Goal: Transaction & Acquisition: Download file/media

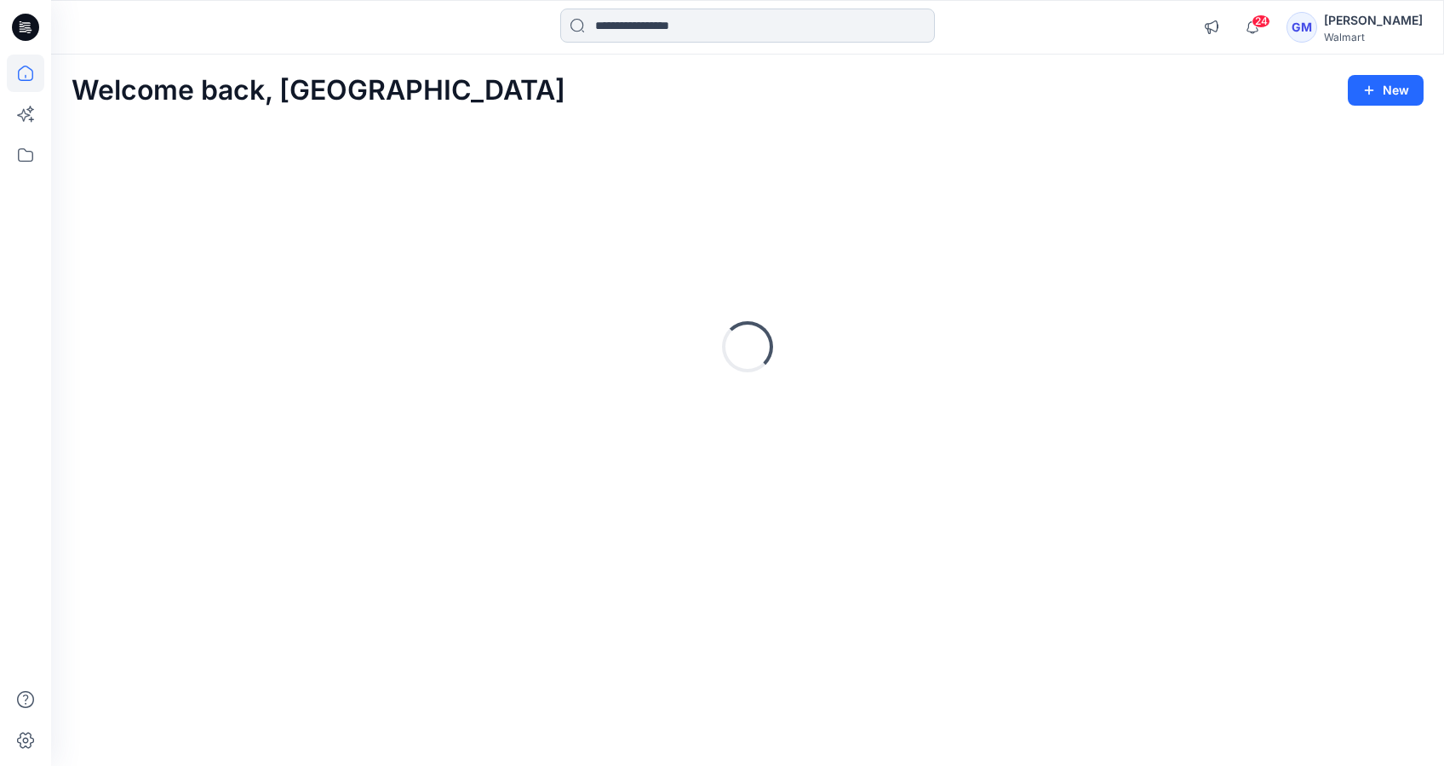
drag, startPoint x: 594, startPoint y: 19, endPoint x: 598, endPoint y: 30, distance: 11.9
click at [594, 21] on input at bounding box center [747, 26] width 375 height 34
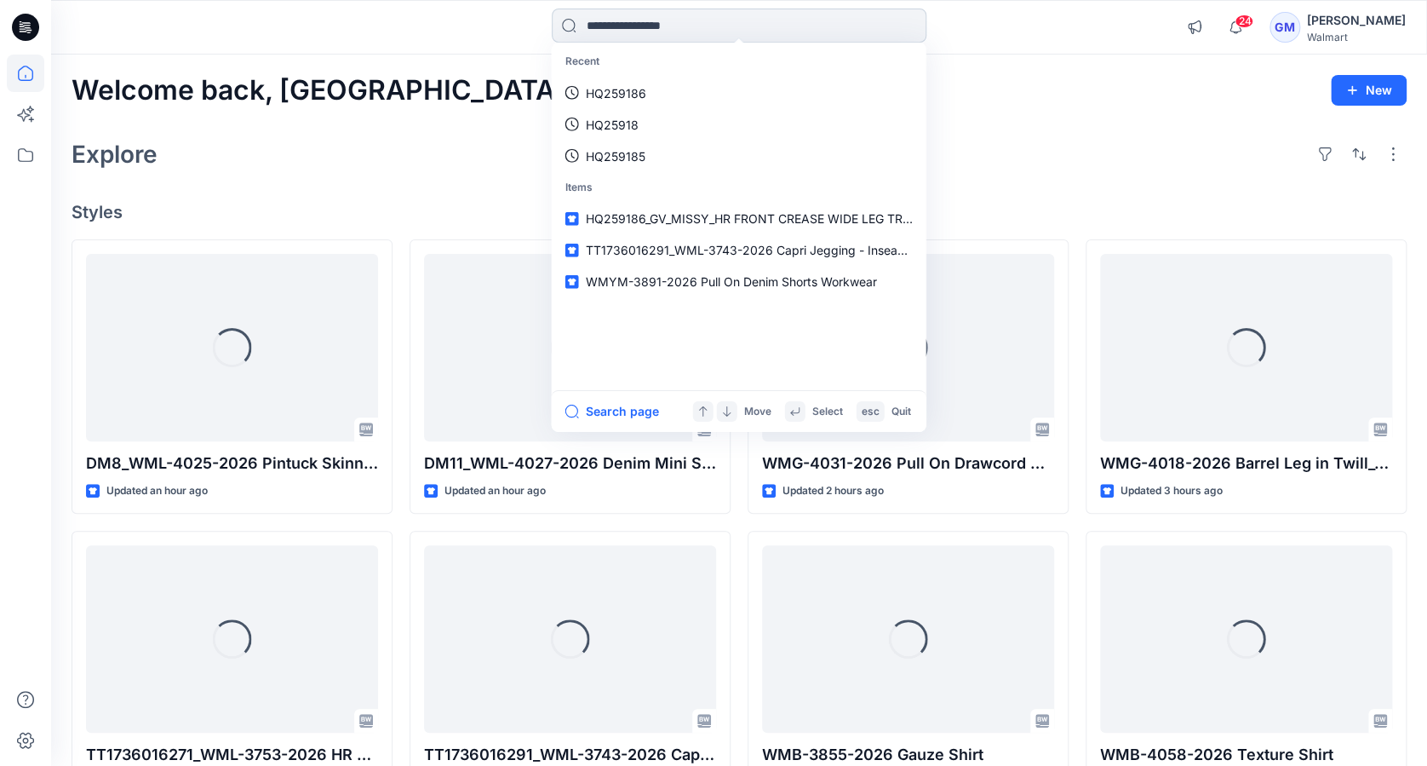
paste input "*********"
type input "*********"
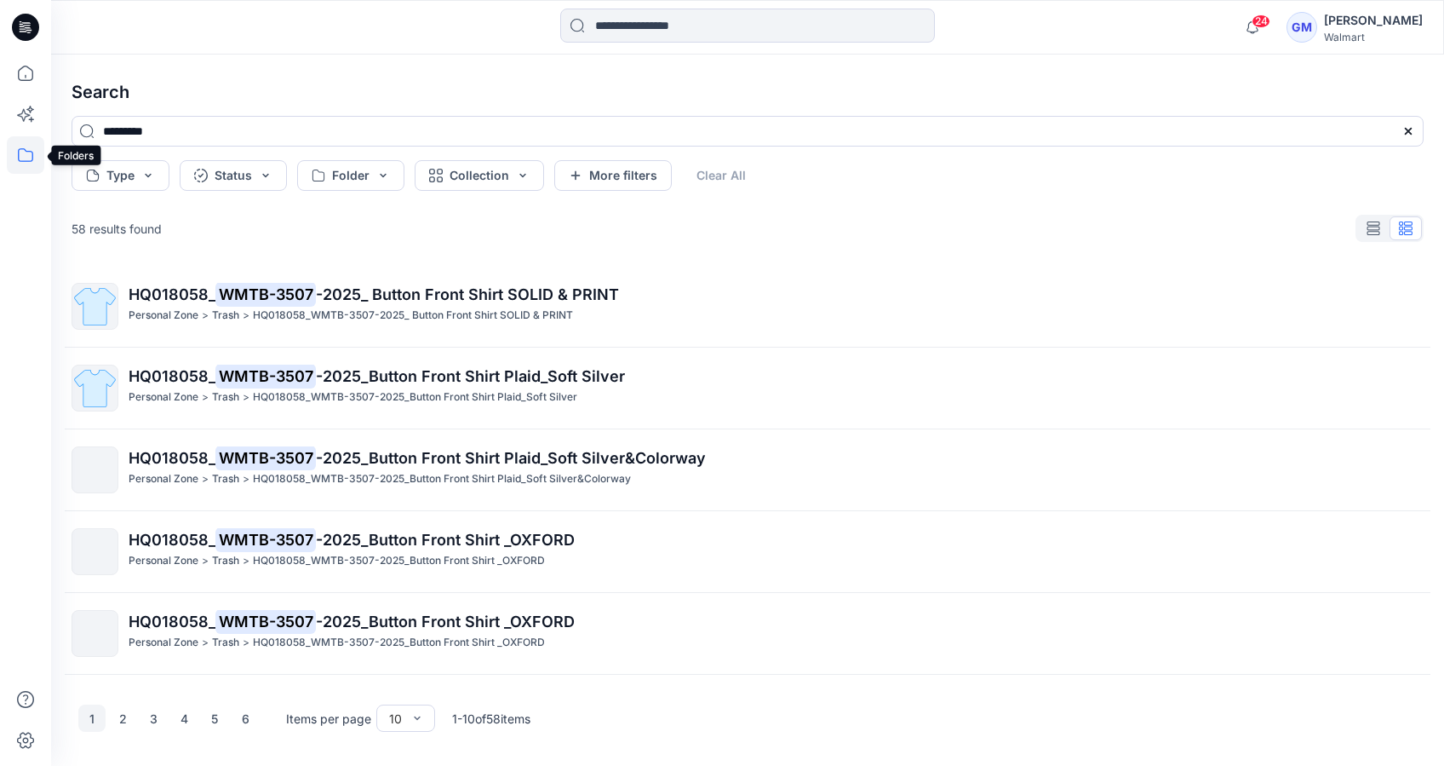
click at [24, 156] on icon at bounding box center [25, 154] width 37 height 37
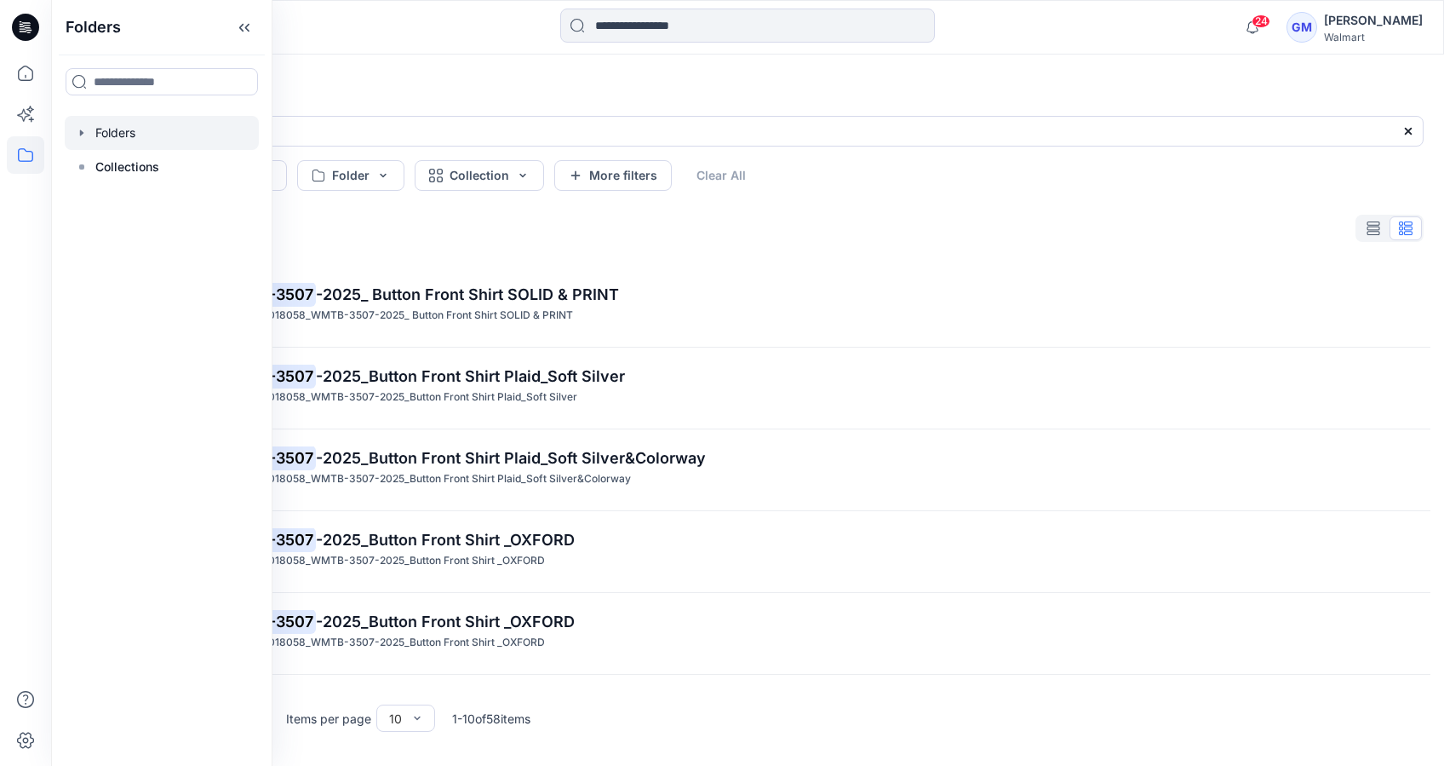
click at [163, 139] on div at bounding box center [162, 133] width 194 height 34
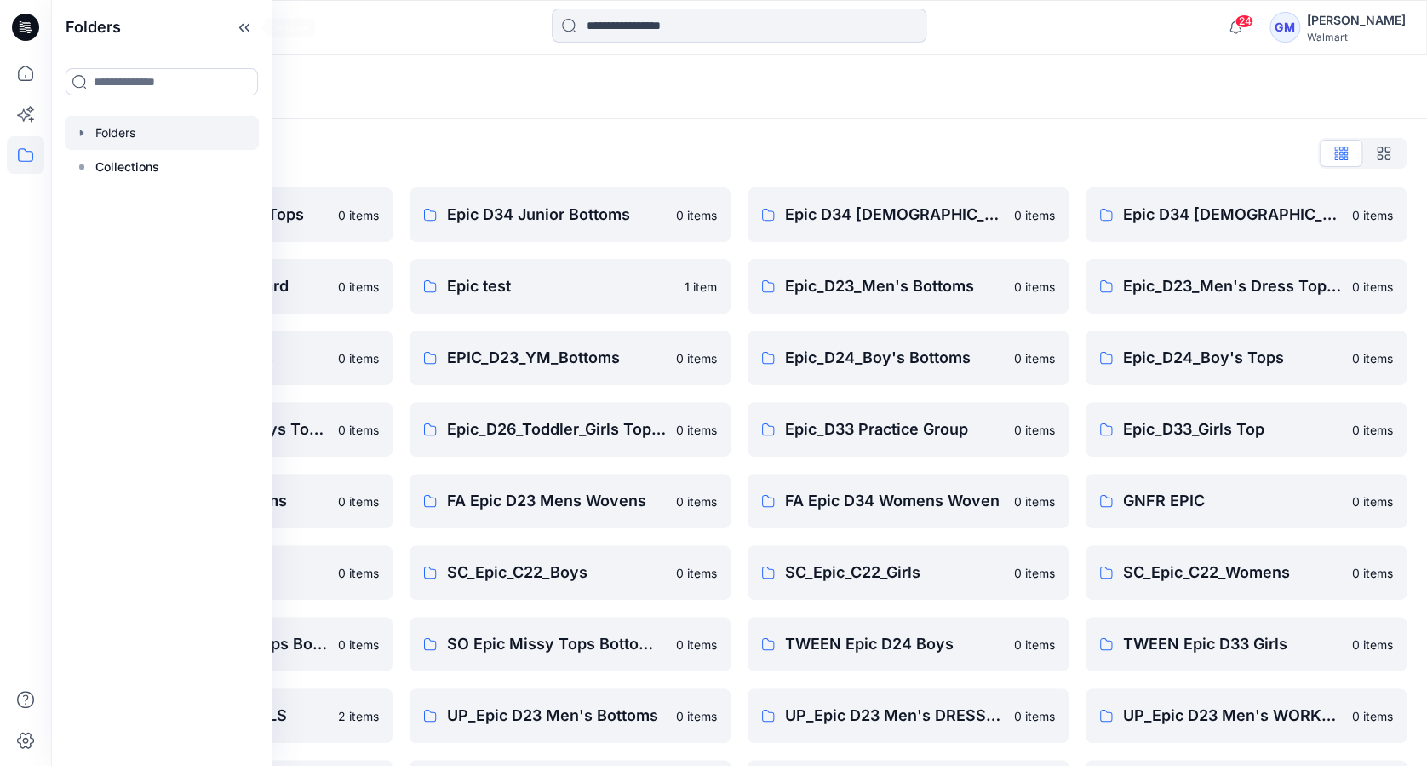
click at [237, 26] on icon at bounding box center [244, 28] width 27 height 28
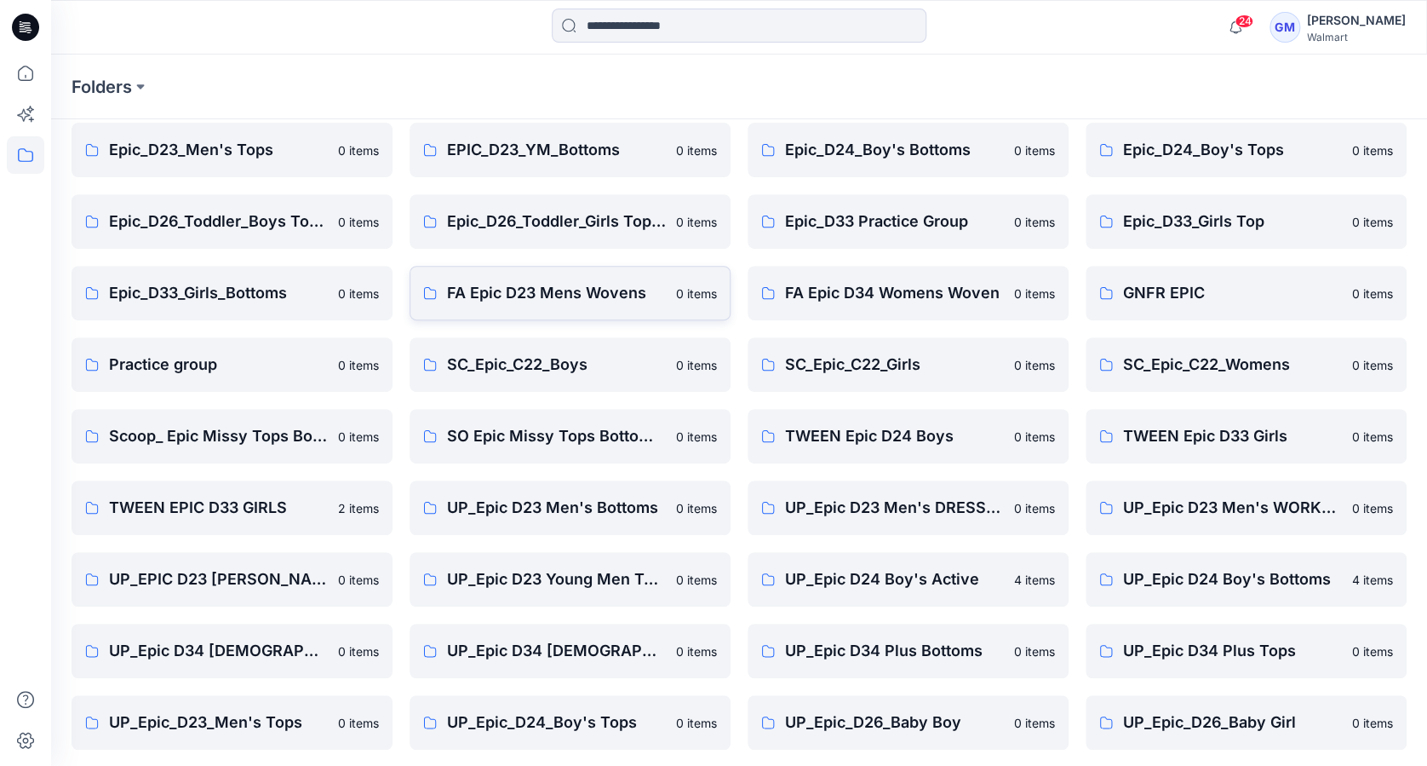
scroll to position [341, 0]
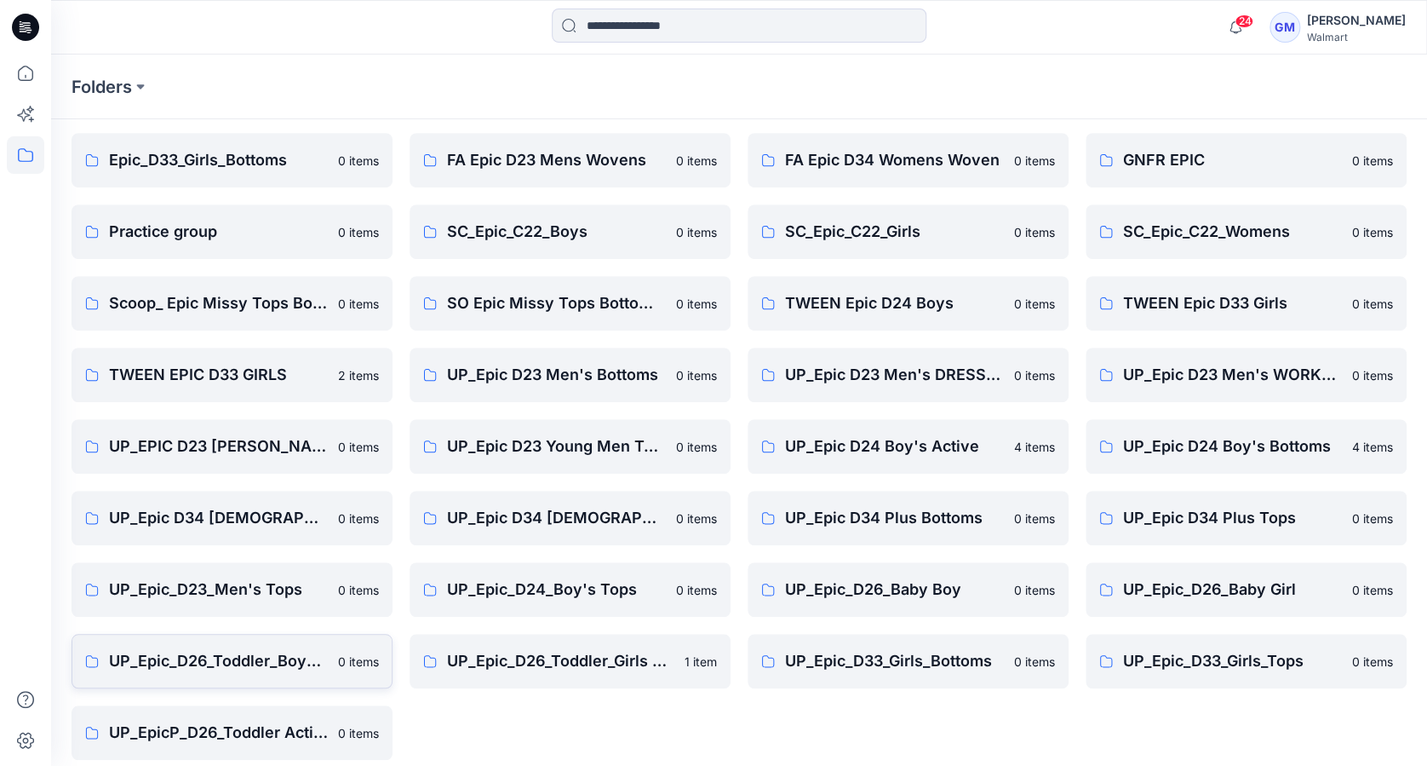
click at [219, 667] on p "UP_Epic_D26_Toddler_Boys Tops & Bottoms" at bounding box center [218, 661] width 219 height 24
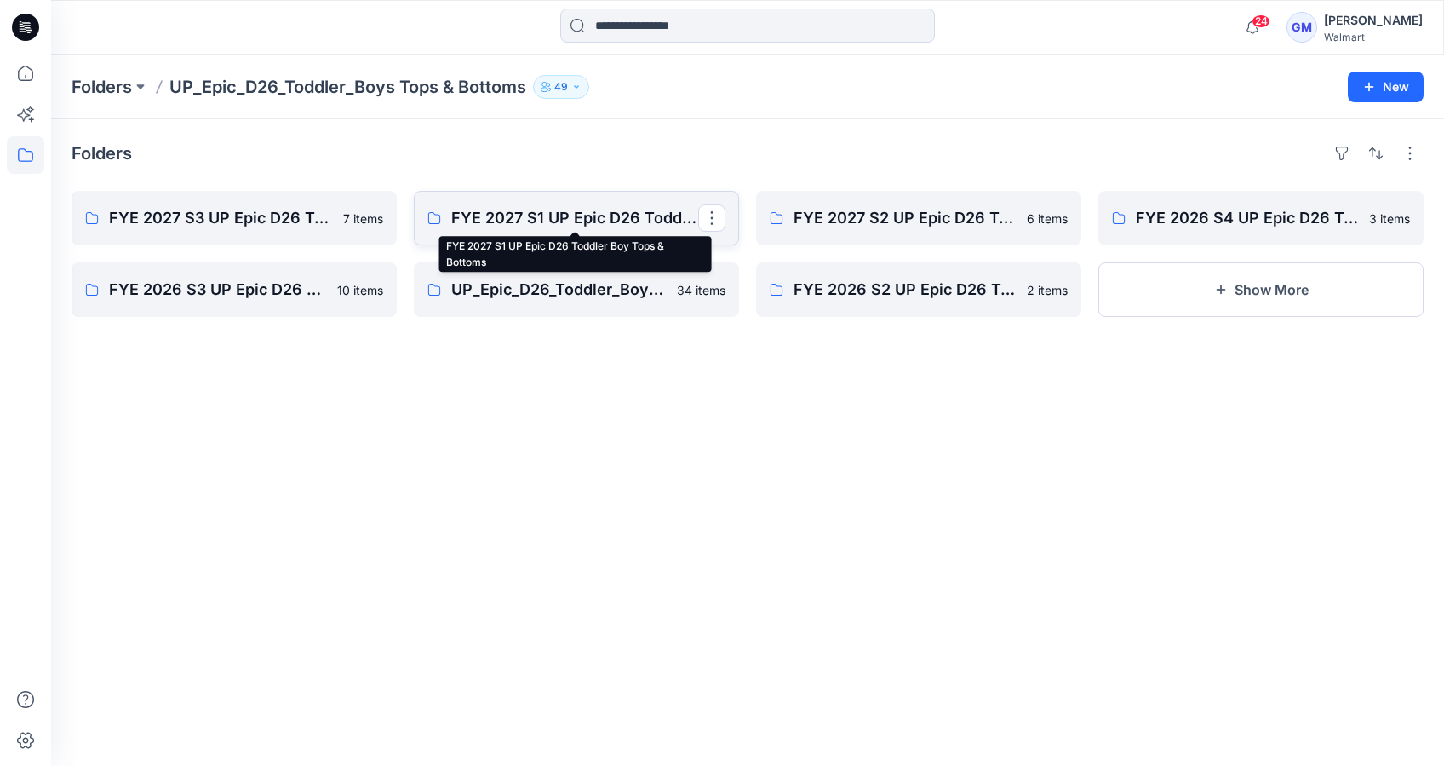
click at [604, 222] on p "FYE 2027 S1 UP Epic D26 Toddler Boy Tops & Bottoms" at bounding box center [574, 218] width 247 height 24
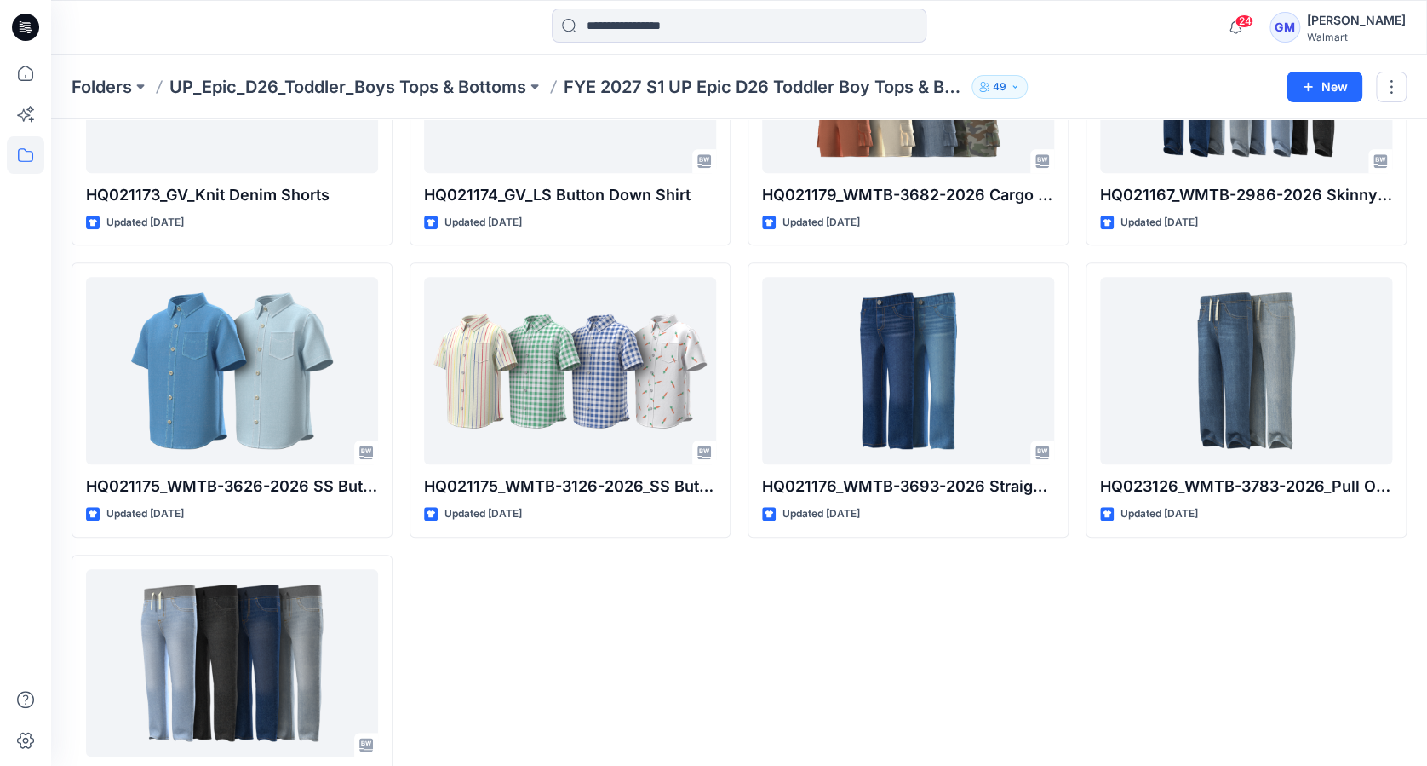
scroll to position [368, 0]
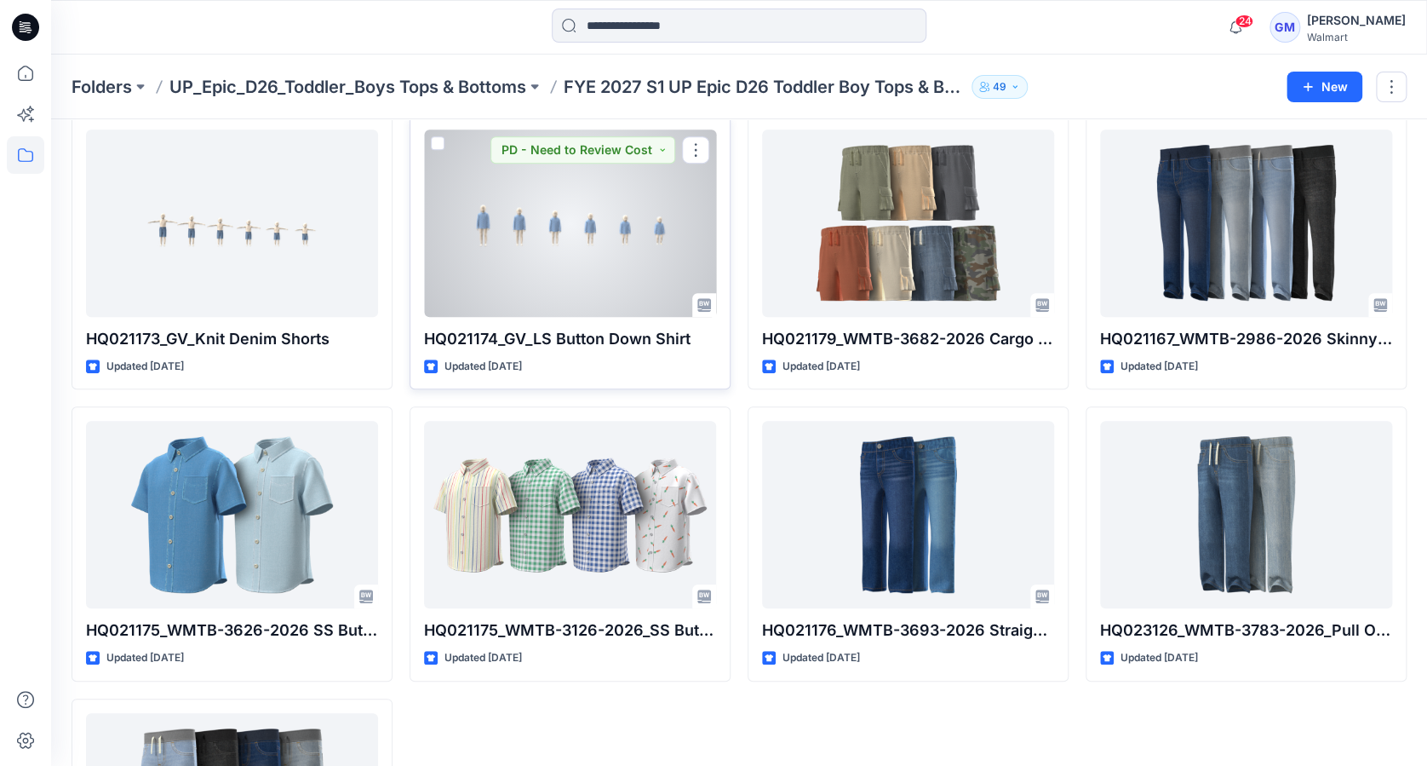
click at [513, 242] on div at bounding box center [570, 222] width 292 height 187
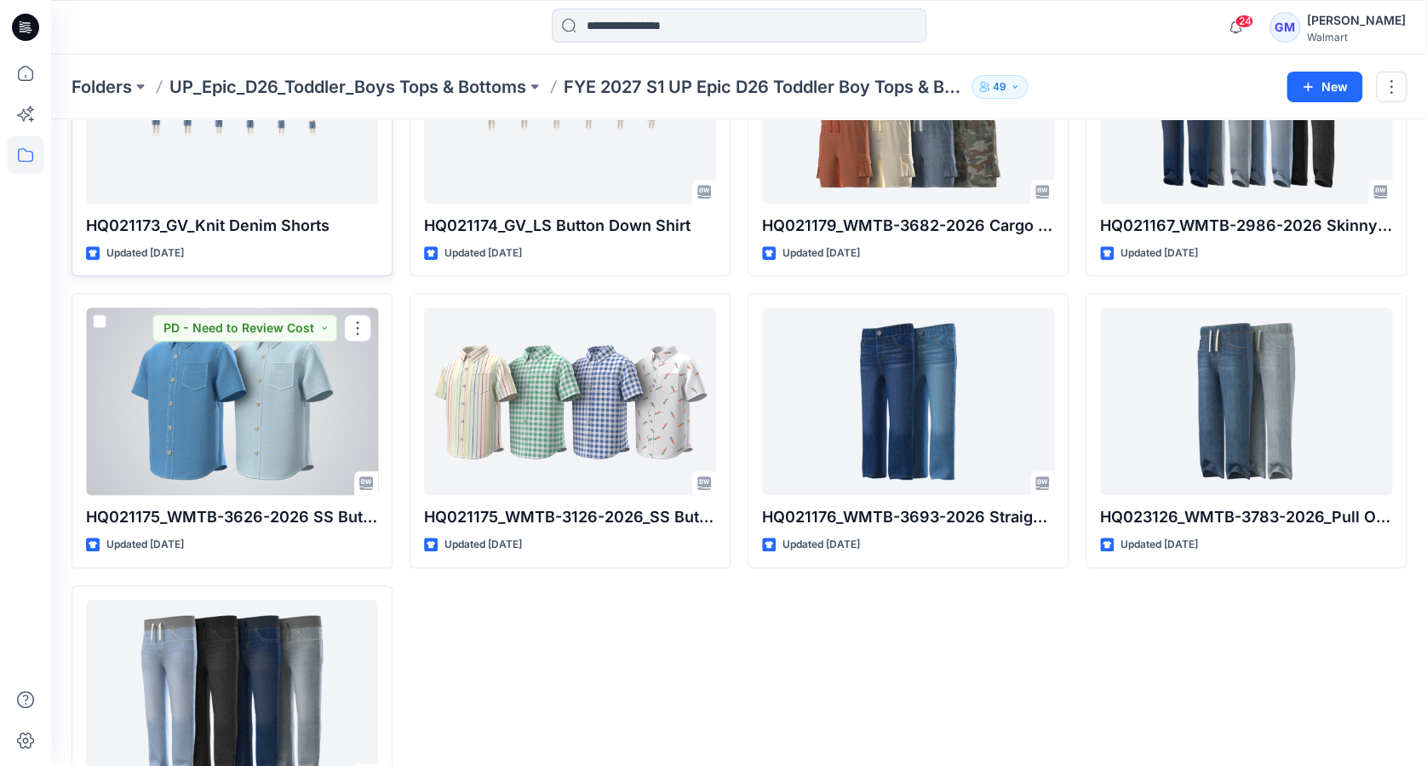
scroll to position [254, 0]
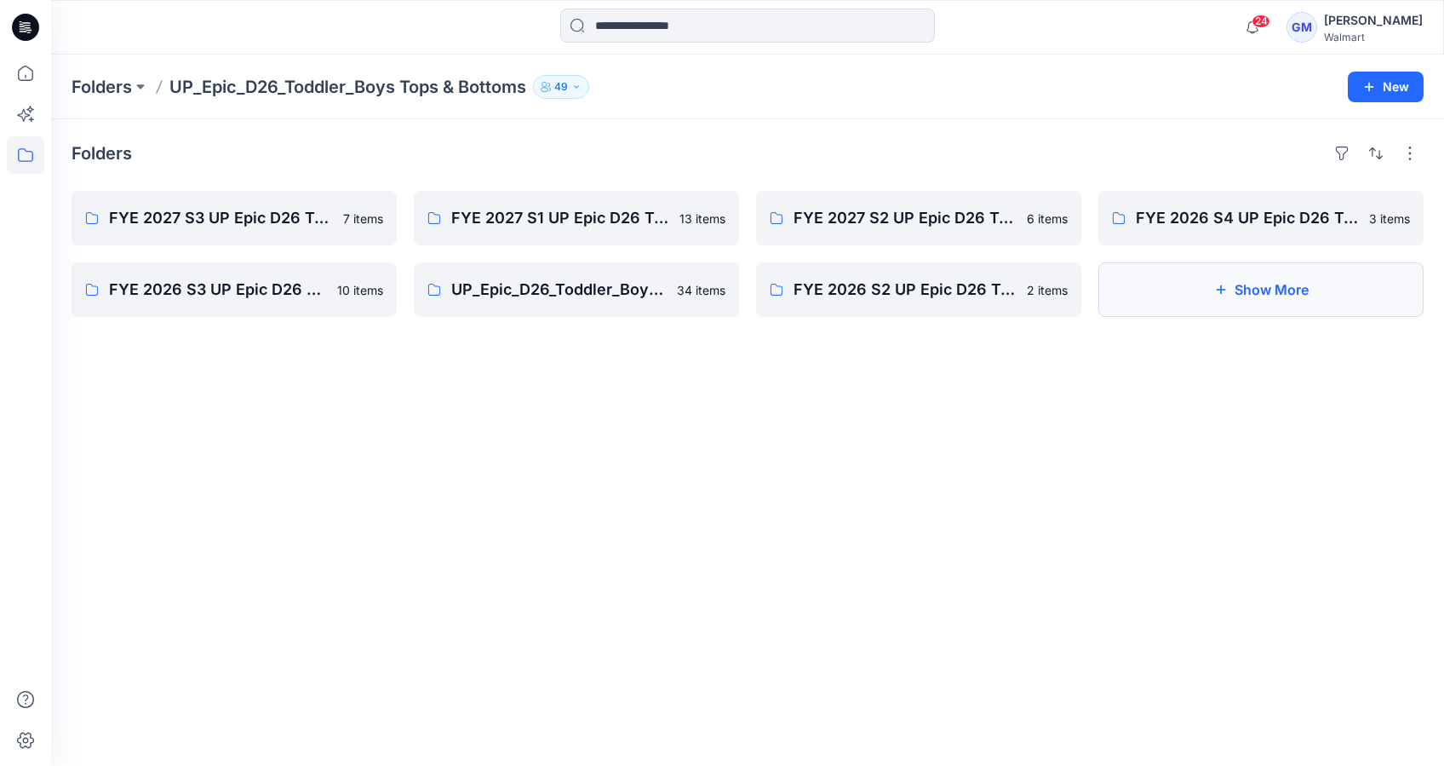
click at [1222, 295] on icon "button" at bounding box center [1221, 290] width 14 height 14
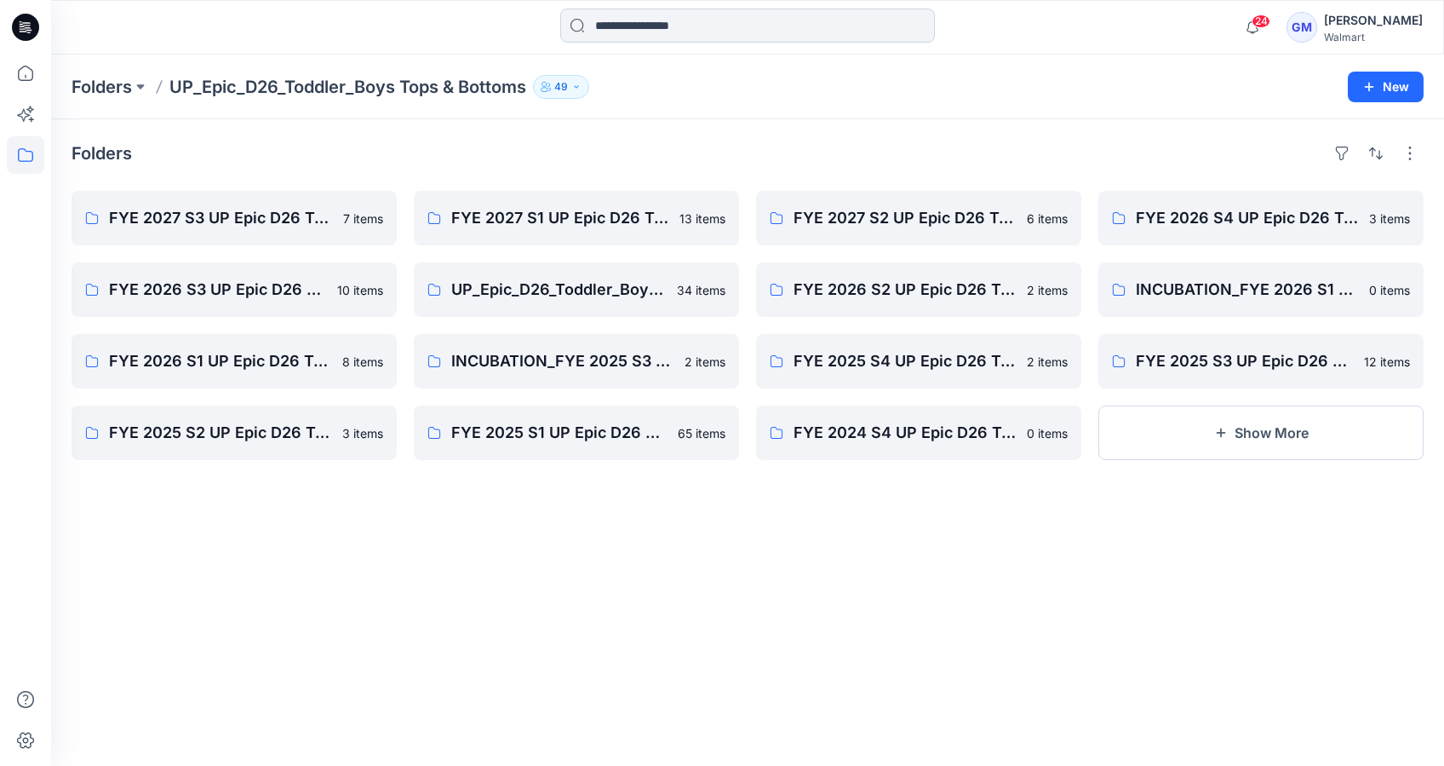
click at [620, 28] on input at bounding box center [747, 26] width 375 height 34
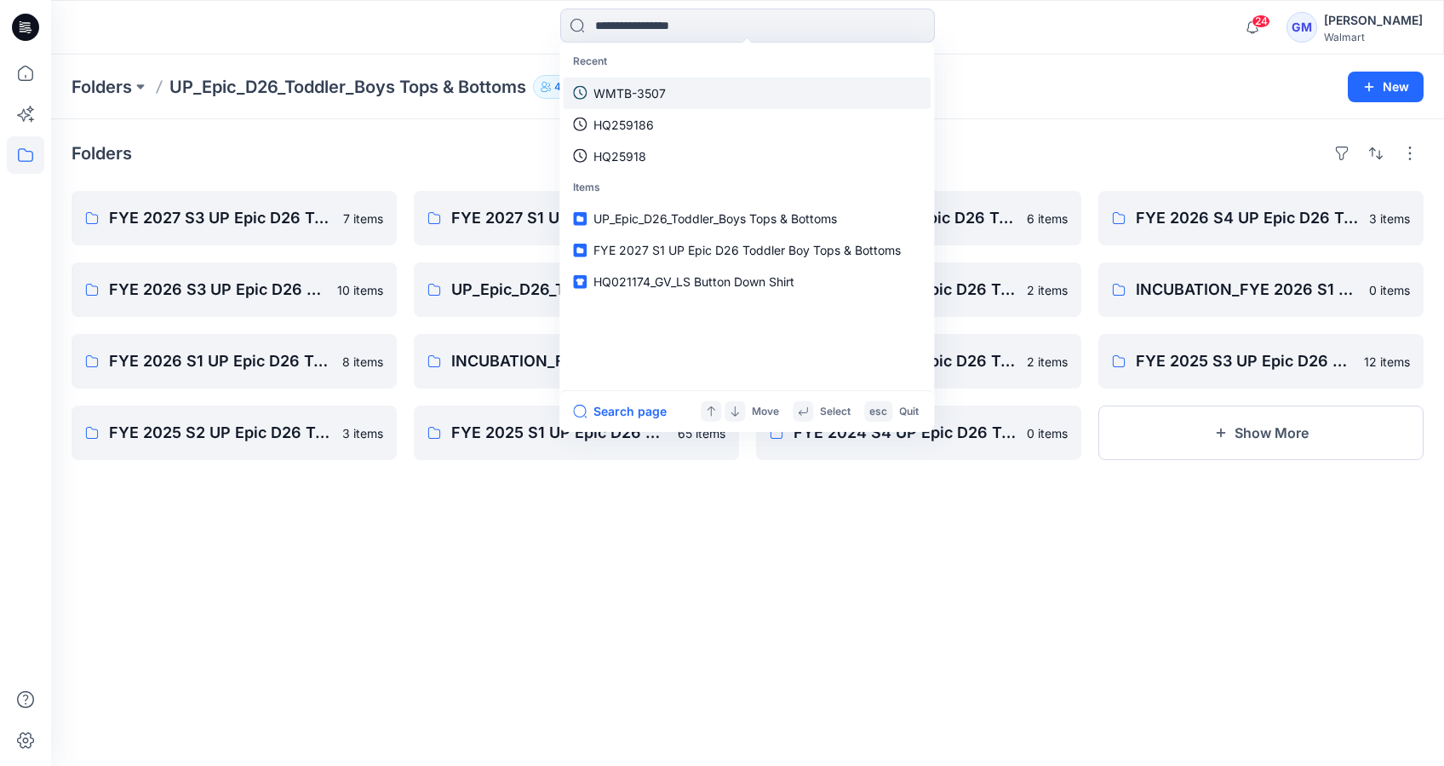
click at [647, 95] on p "WMTB-3507" at bounding box center [630, 92] width 72 height 18
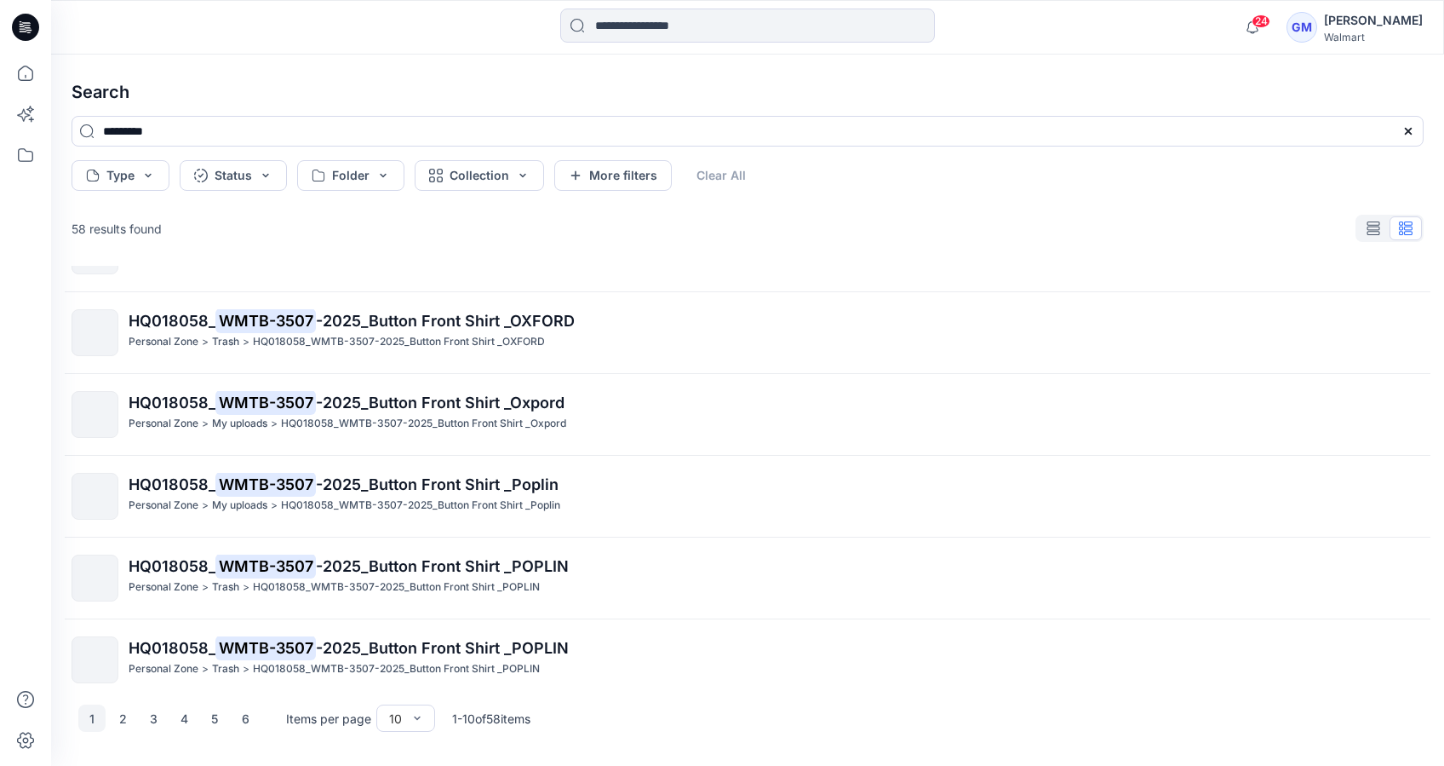
scroll to position [399, 0]
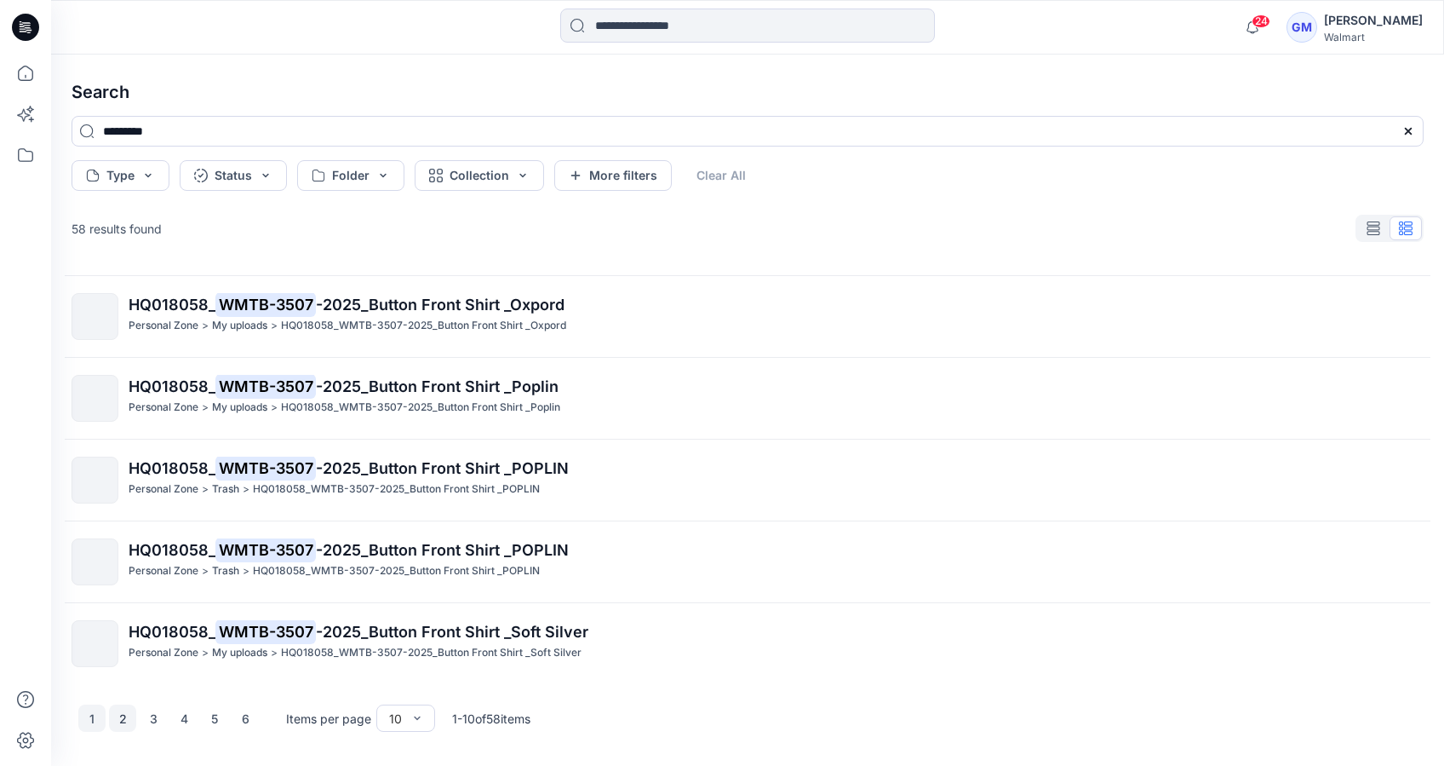
click at [127, 720] on button "2" at bounding box center [122, 717] width 27 height 27
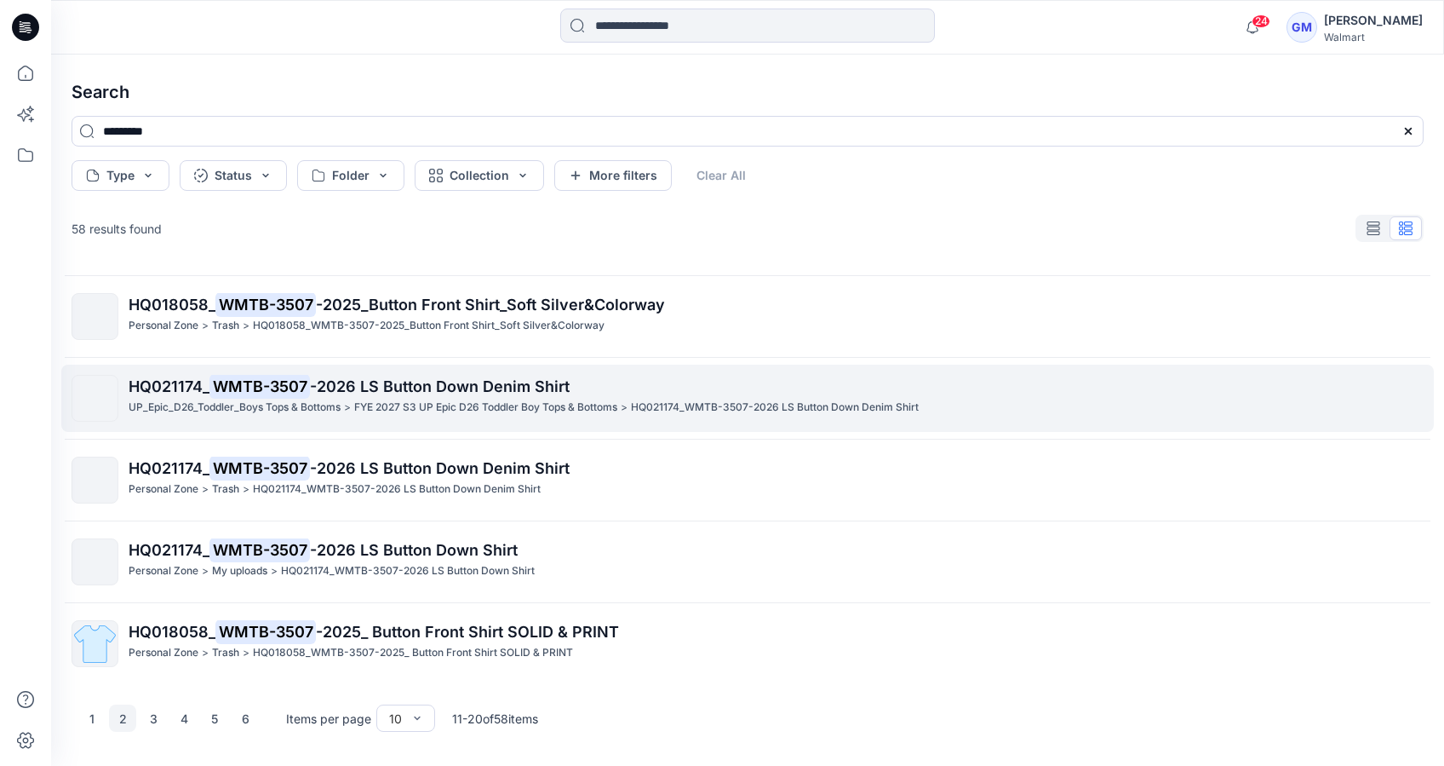
click at [258, 394] on mark "WMTB-3507" at bounding box center [259, 386] width 100 height 24
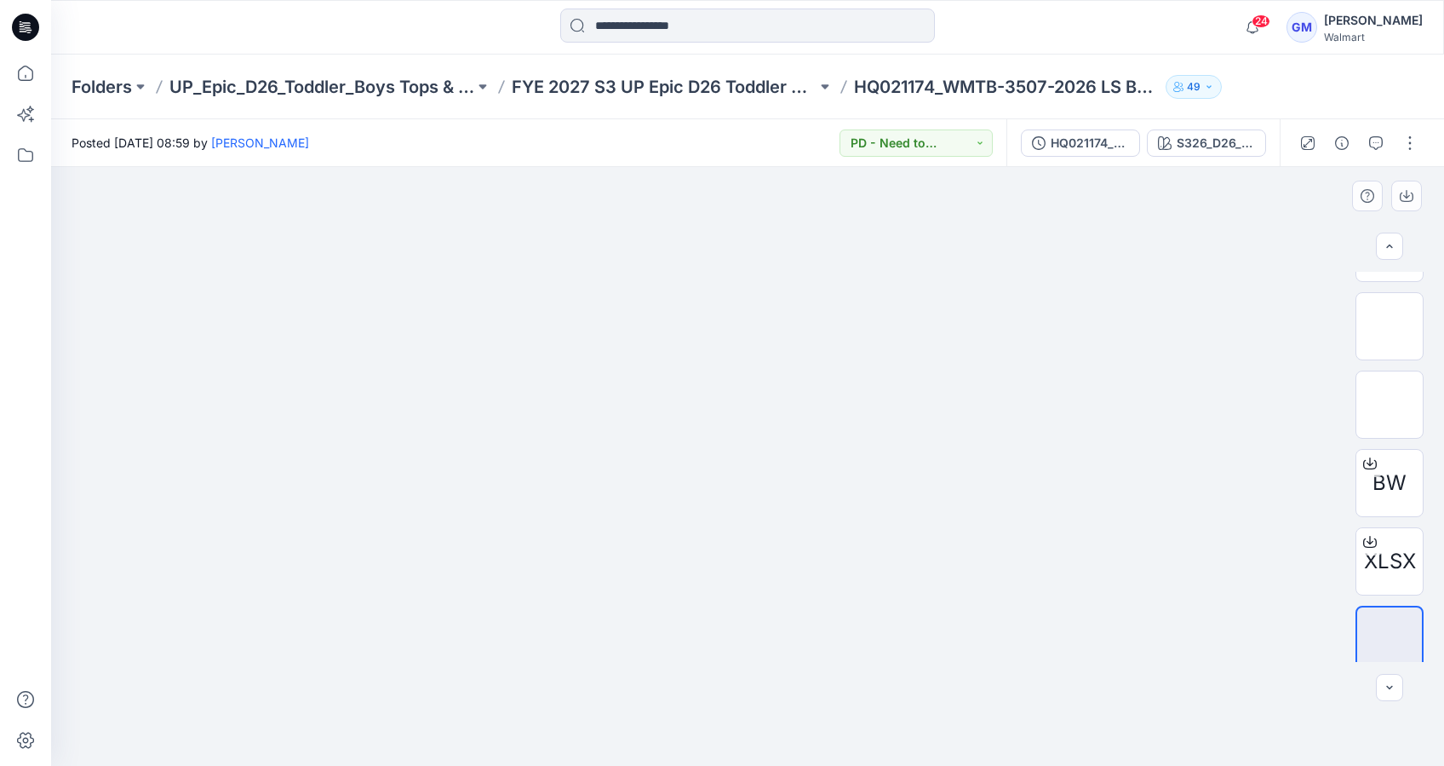
scroll to position [148, 0]
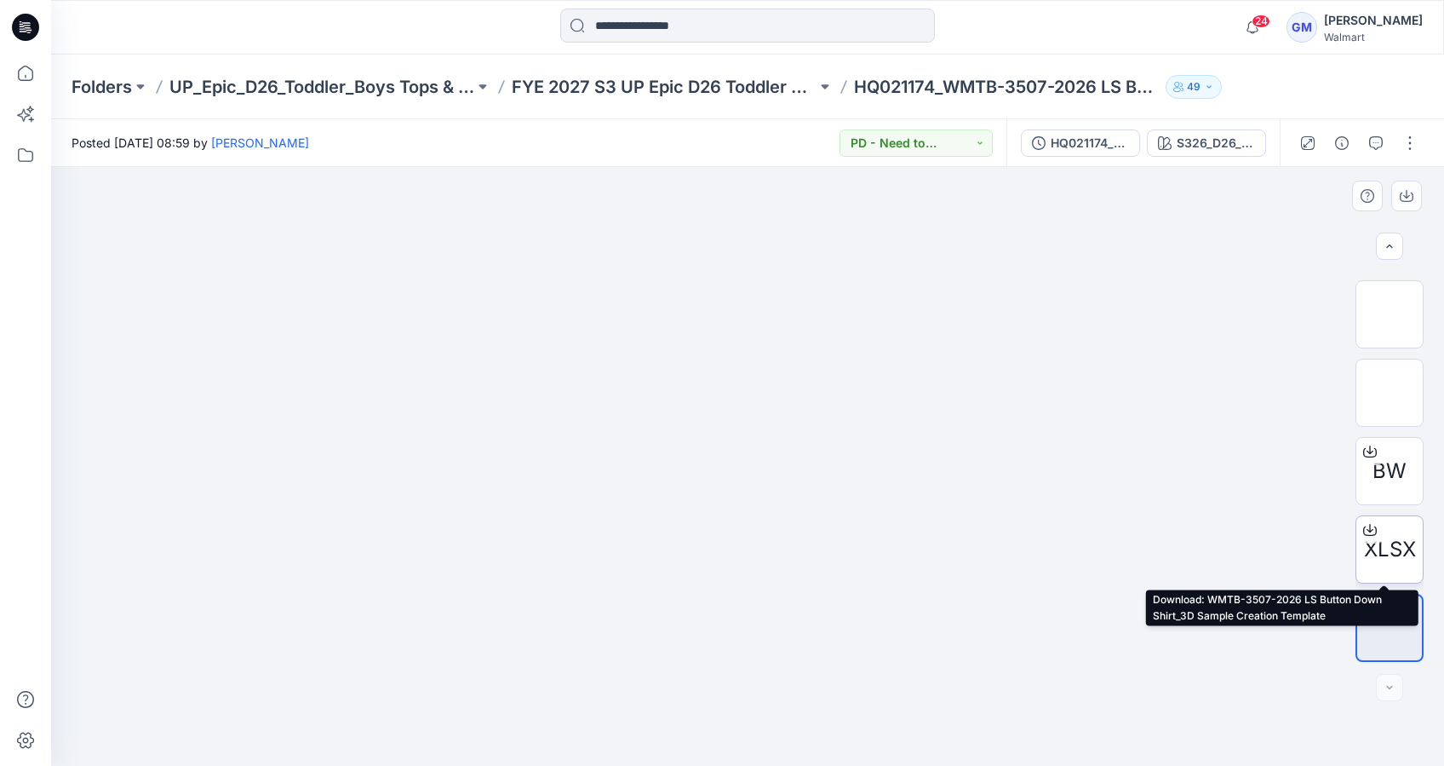
click at [1387, 545] on span "XLSX" at bounding box center [1390, 549] width 52 height 31
